Goal: Task Accomplishment & Management: Complete application form

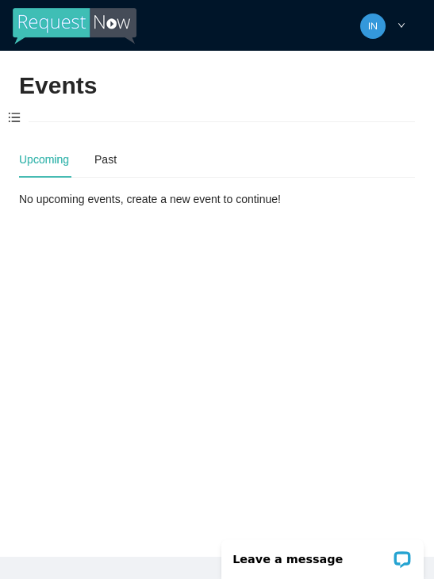
click at [25, 110] on span at bounding box center [14, 118] width 29 height 33
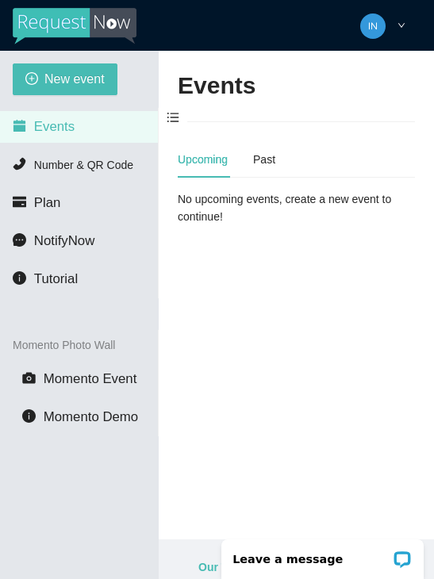
click at [53, 88] on span "New event" at bounding box center [74, 79] width 60 height 20
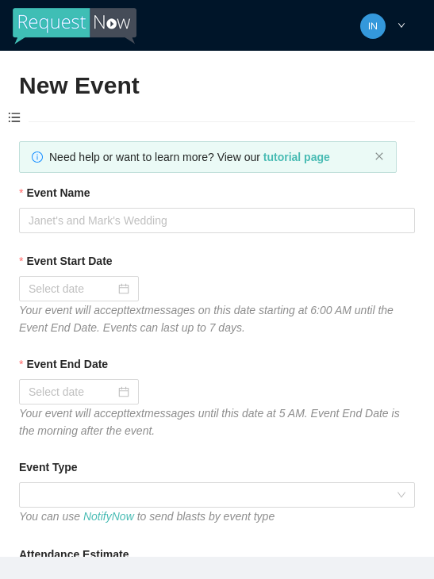
type textarea "[URL][DOMAIN_NAME]"
type textarea "Thanks for coming to Guitars and Cadillacs! Follow us on FB & IG @guitarsandcad…"
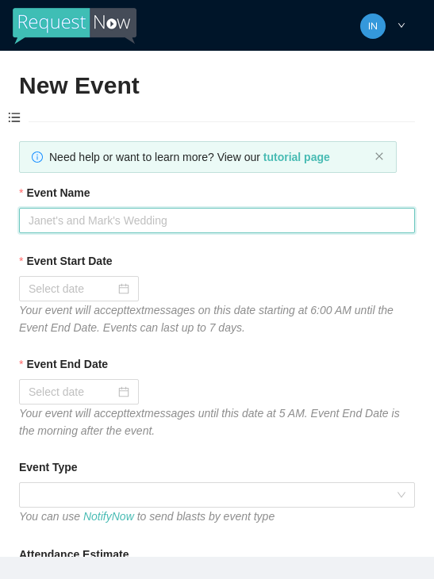
click at [87, 217] on input "Event Name" at bounding box center [217, 220] width 396 height 25
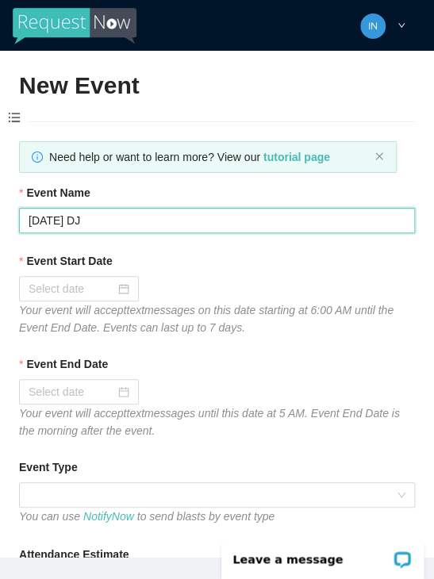
type input "[DATE] DJ"
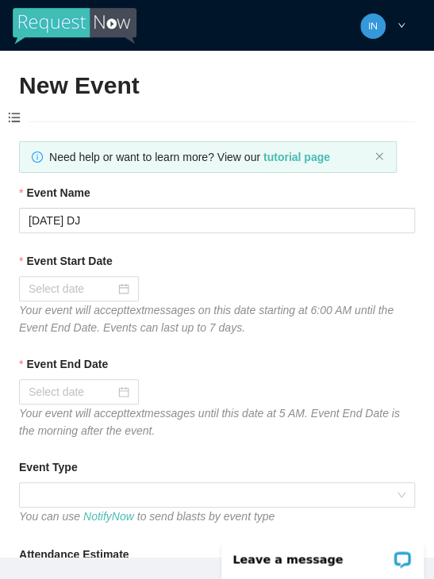
click at [117, 286] on div at bounding box center [79, 288] width 101 height 17
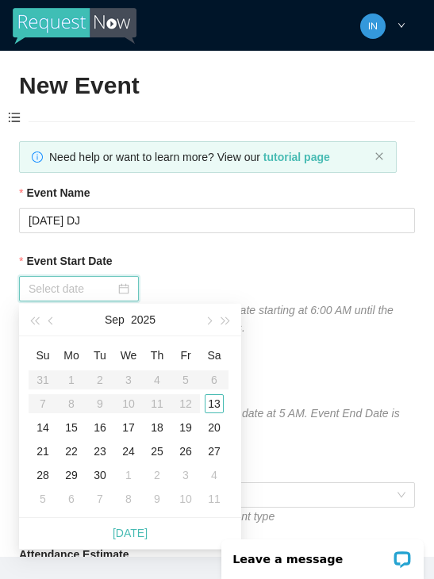
type input "[DATE]"
click at [213, 402] on div "13" at bounding box center [214, 403] width 19 height 19
type input "[DATE]"
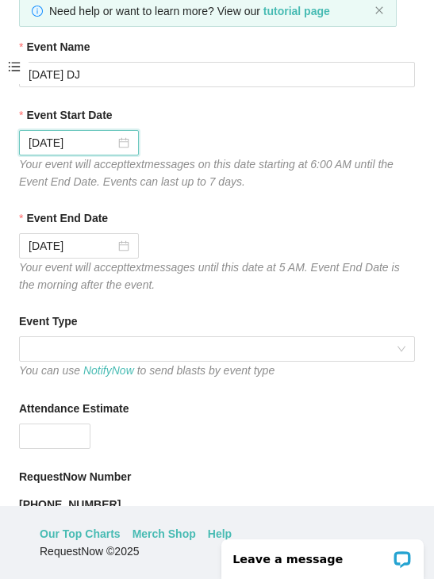
scroll to position [107, 0]
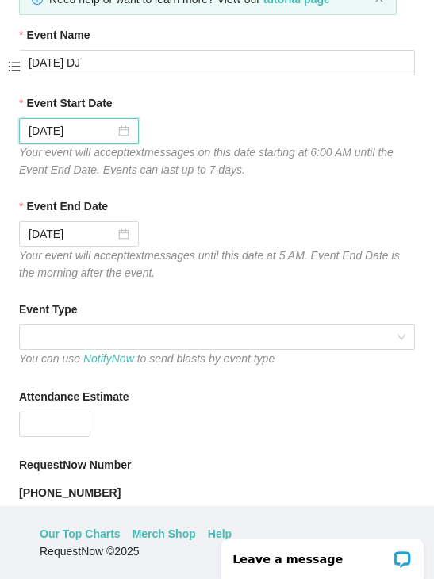
click at [319, 334] on span at bounding box center [217, 337] width 377 height 24
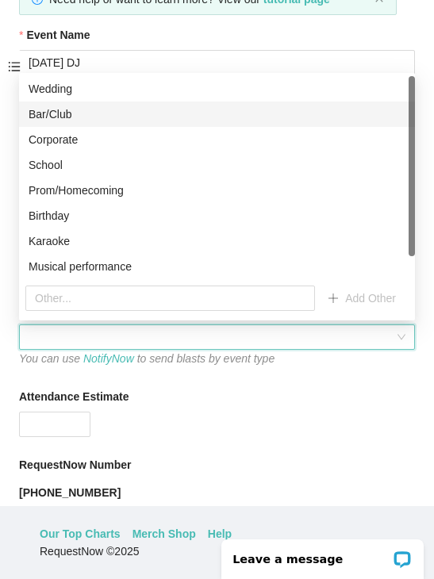
click at [40, 117] on div "Bar/Club" at bounding box center [217, 114] width 377 height 17
type textarea "Thanks for coming to Guitars and Cadillacs! Follow us on FB & IG @guitarsandcad…"
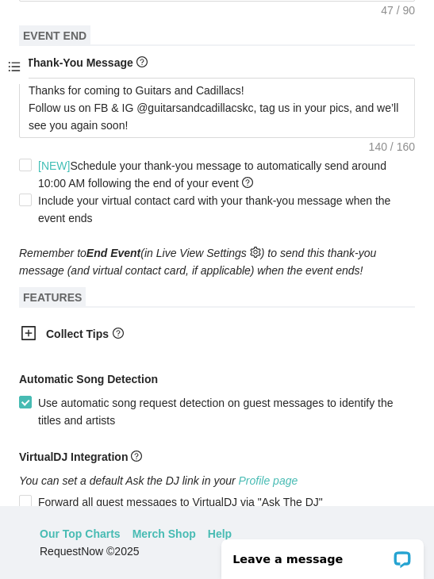
scroll to position [710, 0]
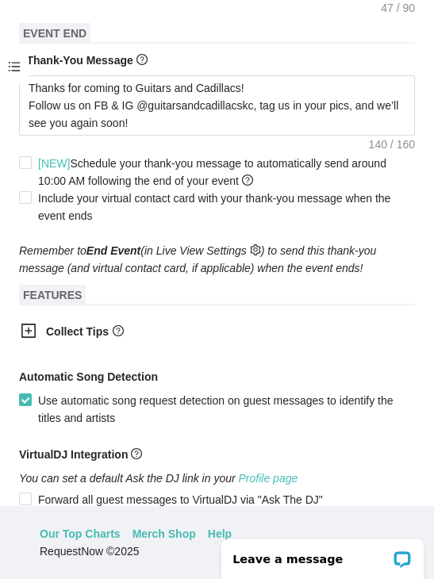
click at [37, 332] on div at bounding box center [33, 333] width 25 height 20
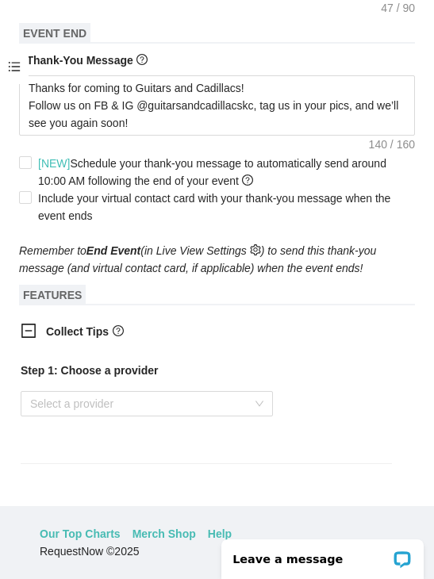
click at [98, 408] on input "search" at bounding box center [141, 404] width 222 height 24
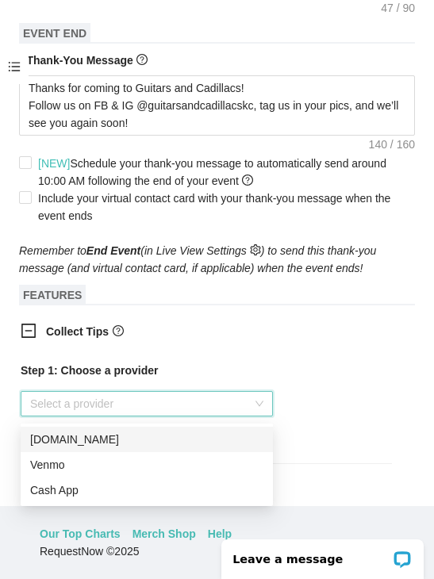
click at [87, 465] on div "Venmo" at bounding box center [146, 464] width 233 height 17
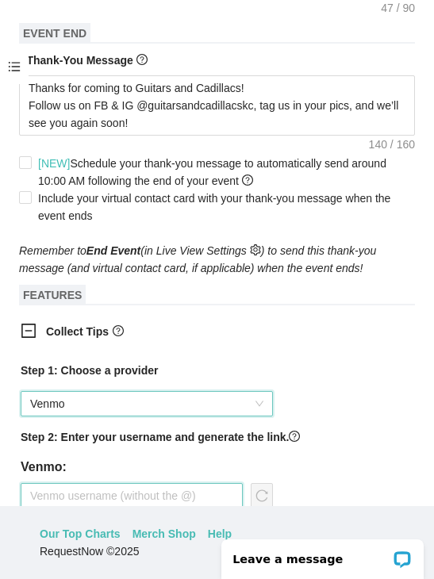
click at [106, 503] on input "text" at bounding box center [132, 495] width 222 height 25
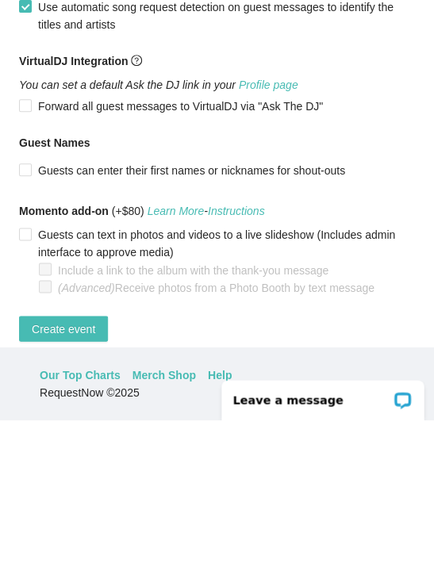
scroll to position [1193, 0]
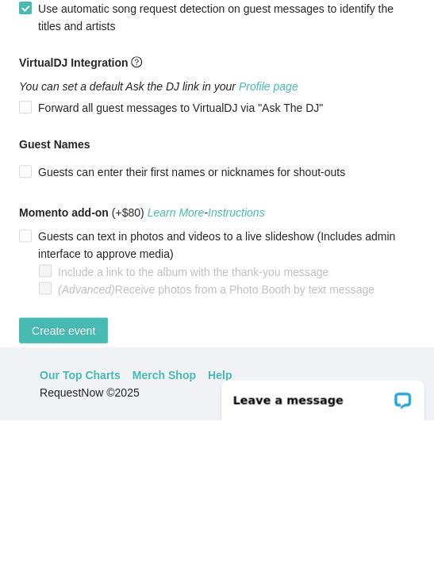
type input "Jaala-nowlin"
click at [82, 481] on span "Create event" at bounding box center [63, 489] width 63 height 17
type textarea "Thanks for coming to Guitars and Cadillacs! Follow us on FB & IG @guitarsandcad…"
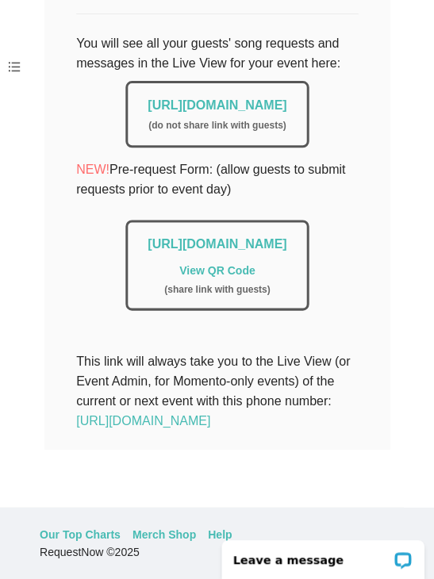
scroll to position [412, 0]
click at [168, 98] on link "[URL][DOMAIN_NAME]" at bounding box center [217, 104] width 139 height 13
